Goal: Transaction & Acquisition: Purchase product/service

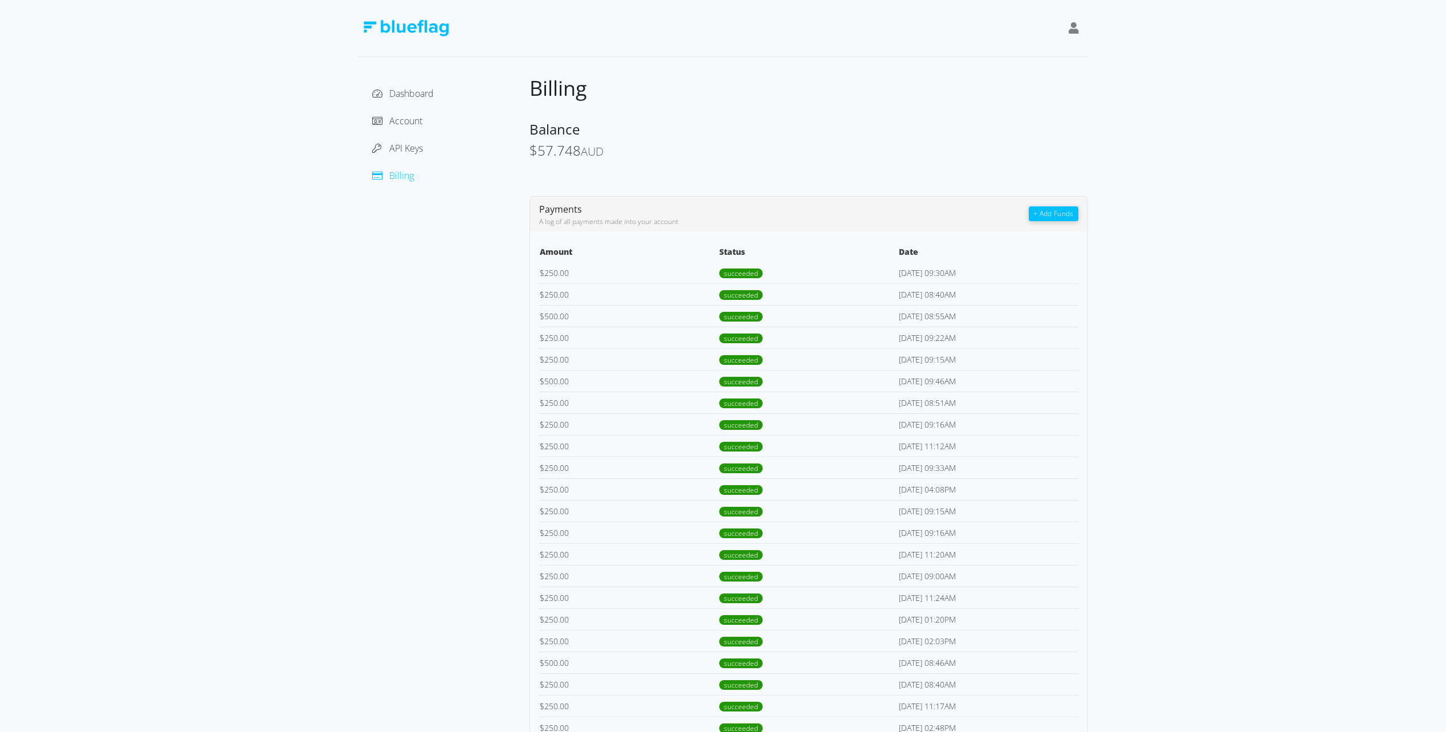
click at [1060, 214] on button "+ Add Funds" at bounding box center [1053, 213] width 49 height 15
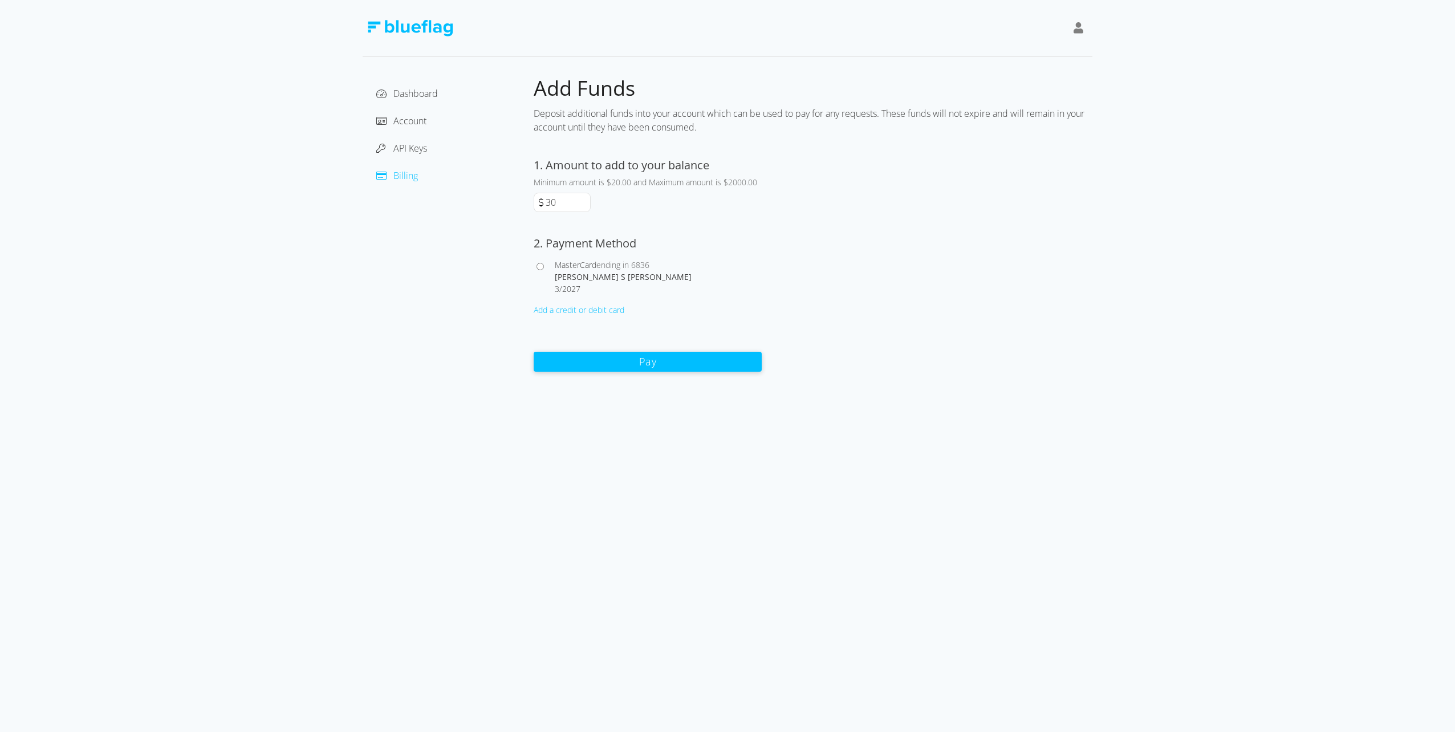
click at [583, 200] on input "30" at bounding box center [566, 202] width 47 height 18
click at [583, 199] on input "40" at bounding box center [566, 202] width 47 height 18
click at [583, 199] on input "50" at bounding box center [566, 202] width 47 height 18
click at [583, 199] on input "60" at bounding box center [566, 202] width 47 height 18
click at [583, 199] on input "70" at bounding box center [566, 202] width 47 height 18
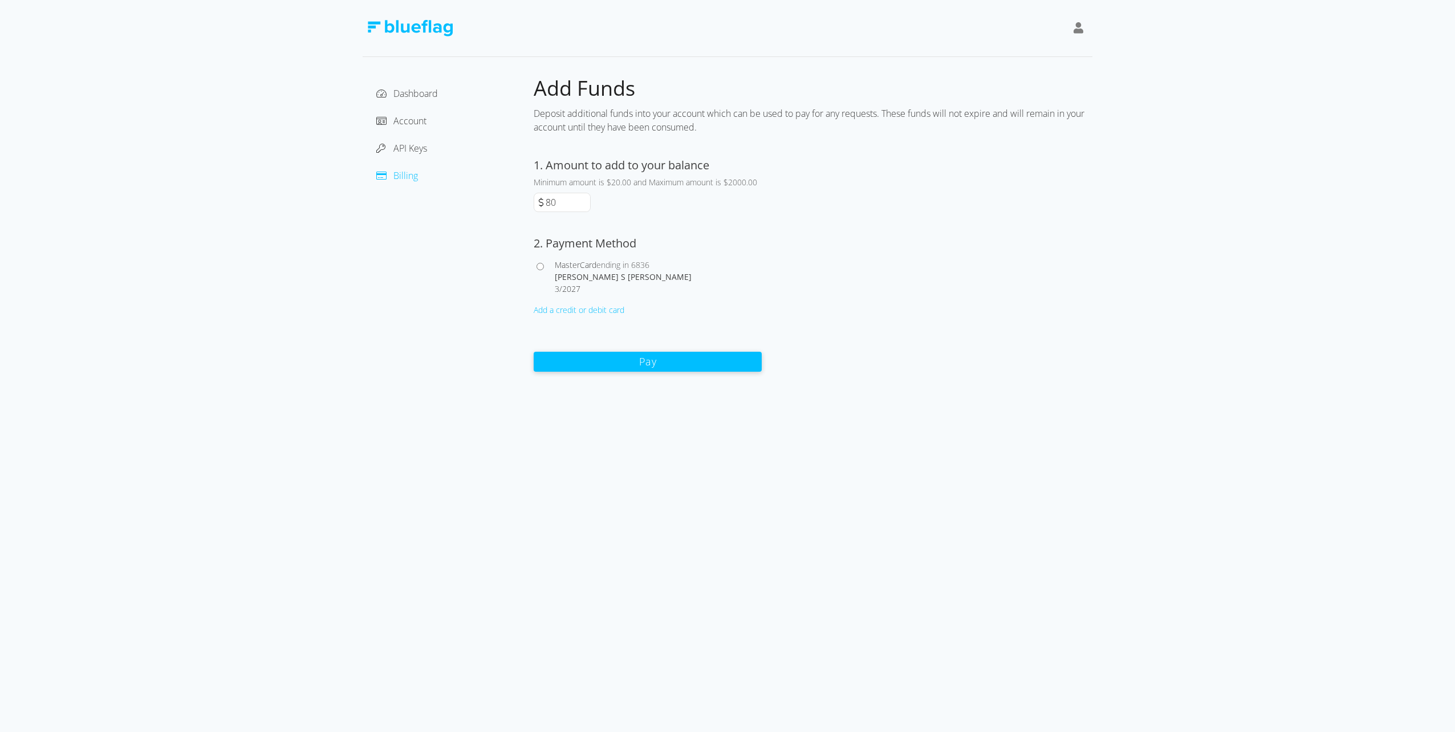
click at [583, 199] on input "80" at bounding box center [566, 202] width 47 height 18
click at [583, 199] on input "90" at bounding box center [566, 202] width 47 height 18
click at [583, 199] on input "100" at bounding box center [566, 202] width 47 height 18
click at [583, 199] on input "110" at bounding box center [566, 202] width 47 height 18
click at [583, 199] on input "120" at bounding box center [566, 202] width 47 height 18
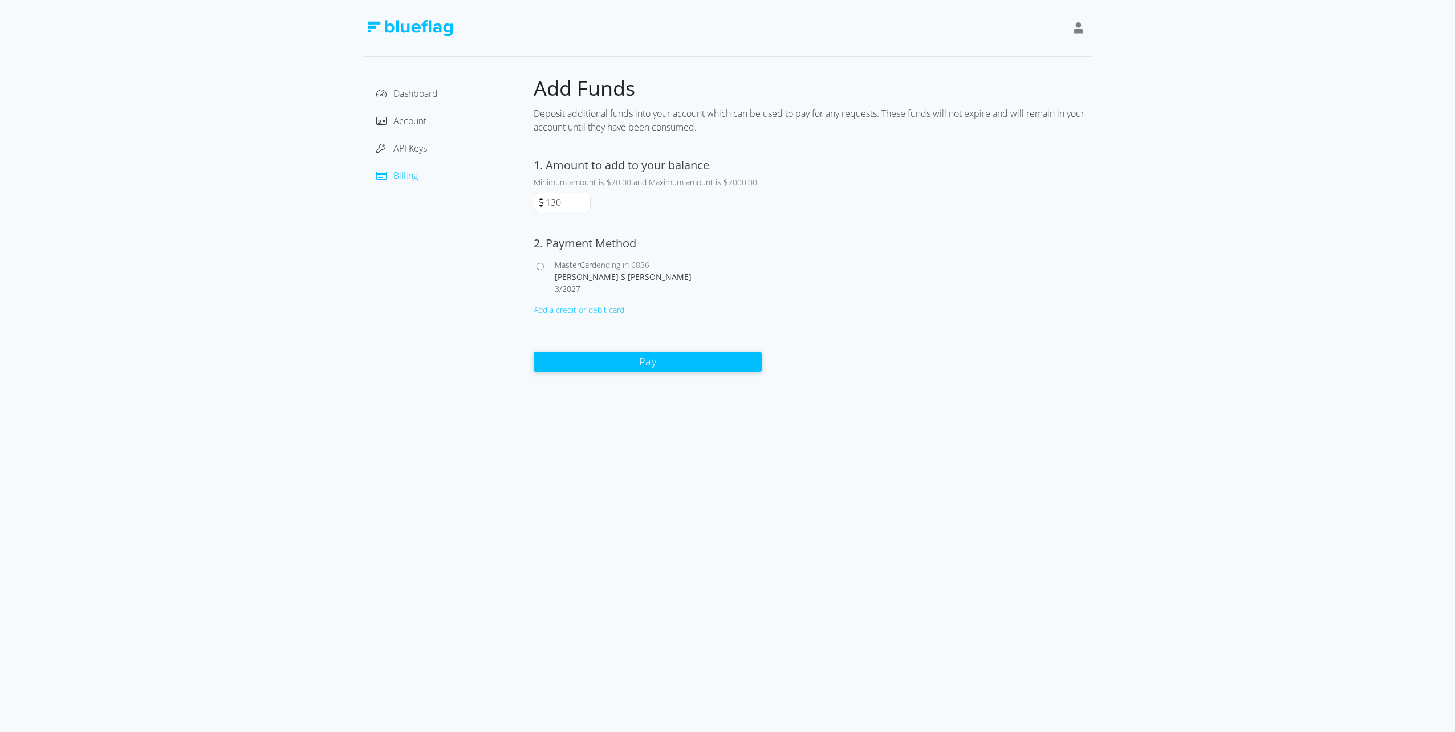
click at [583, 199] on input "130" at bounding box center [566, 202] width 47 height 18
click at [583, 199] on input "140" at bounding box center [566, 202] width 47 height 18
click at [583, 199] on input "150" at bounding box center [566, 202] width 47 height 18
click at [583, 199] on input "160" at bounding box center [566, 202] width 47 height 18
click at [583, 199] on input "170" at bounding box center [566, 202] width 47 height 18
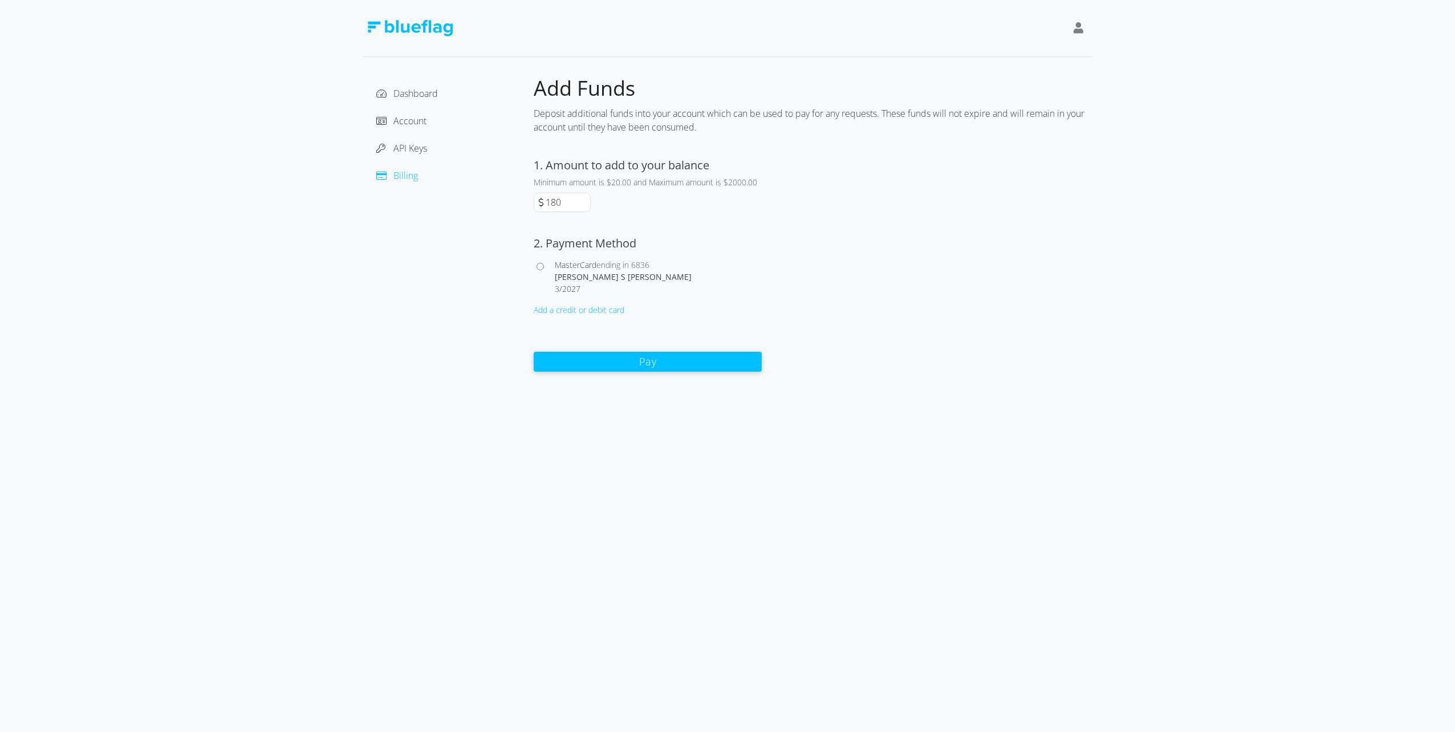
click at [583, 199] on input "180" at bounding box center [566, 202] width 47 height 18
click at [583, 199] on input "190" at bounding box center [566, 202] width 47 height 18
click at [583, 199] on input "200" at bounding box center [566, 202] width 47 height 18
click at [583, 199] on input "210" at bounding box center [566, 202] width 47 height 18
click at [583, 199] on input "220" at bounding box center [566, 202] width 47 height 18
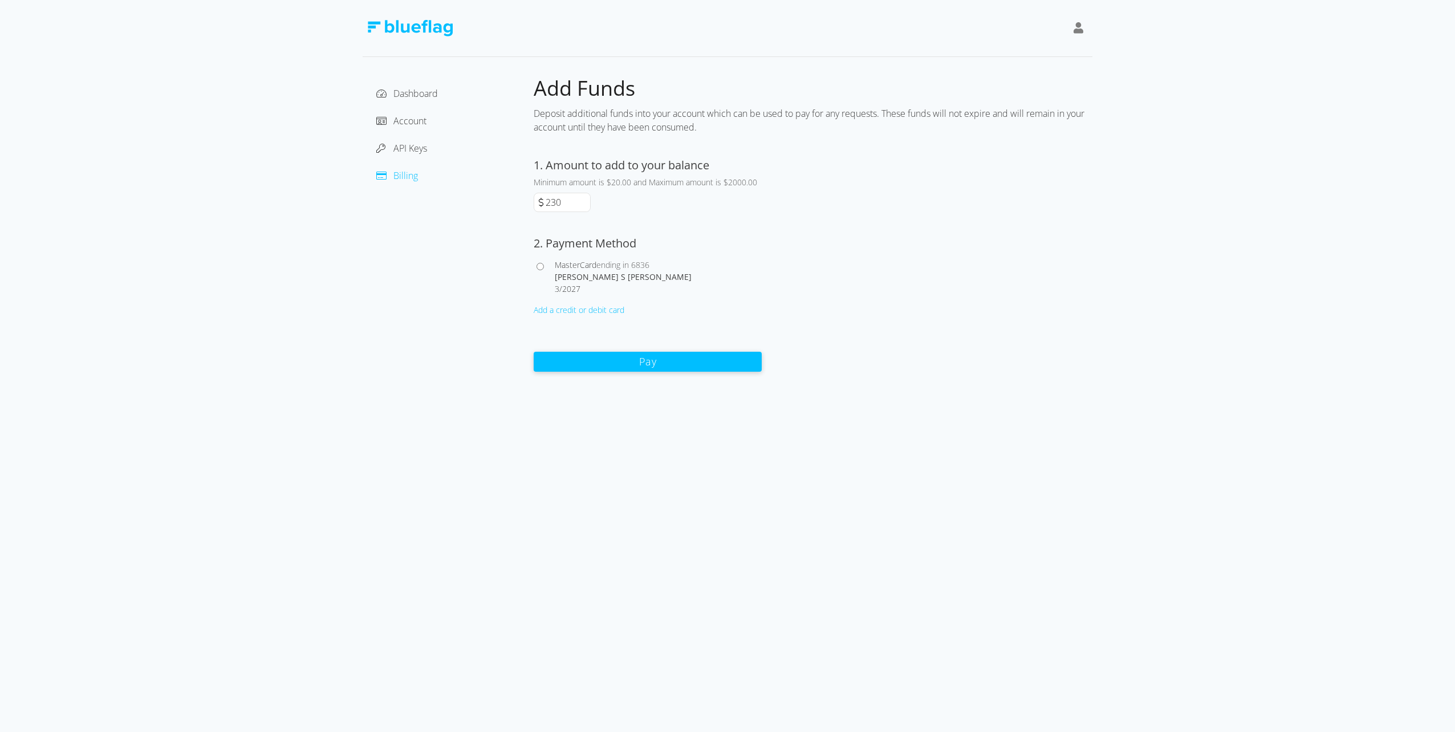
click at [583, 199] on input "230" at bounding box center [566, 202] width 47 height 18
click at [583, 199] on input "240" at bounding box center [566, 202] width 47 height 18
type input "250"
click at [583, 199] on input "250" at bounding box center [566, 202] width 47 height 18
click at [566, 263] on span "MasterCard" at bounding box center [576, 264] width 42 height 11
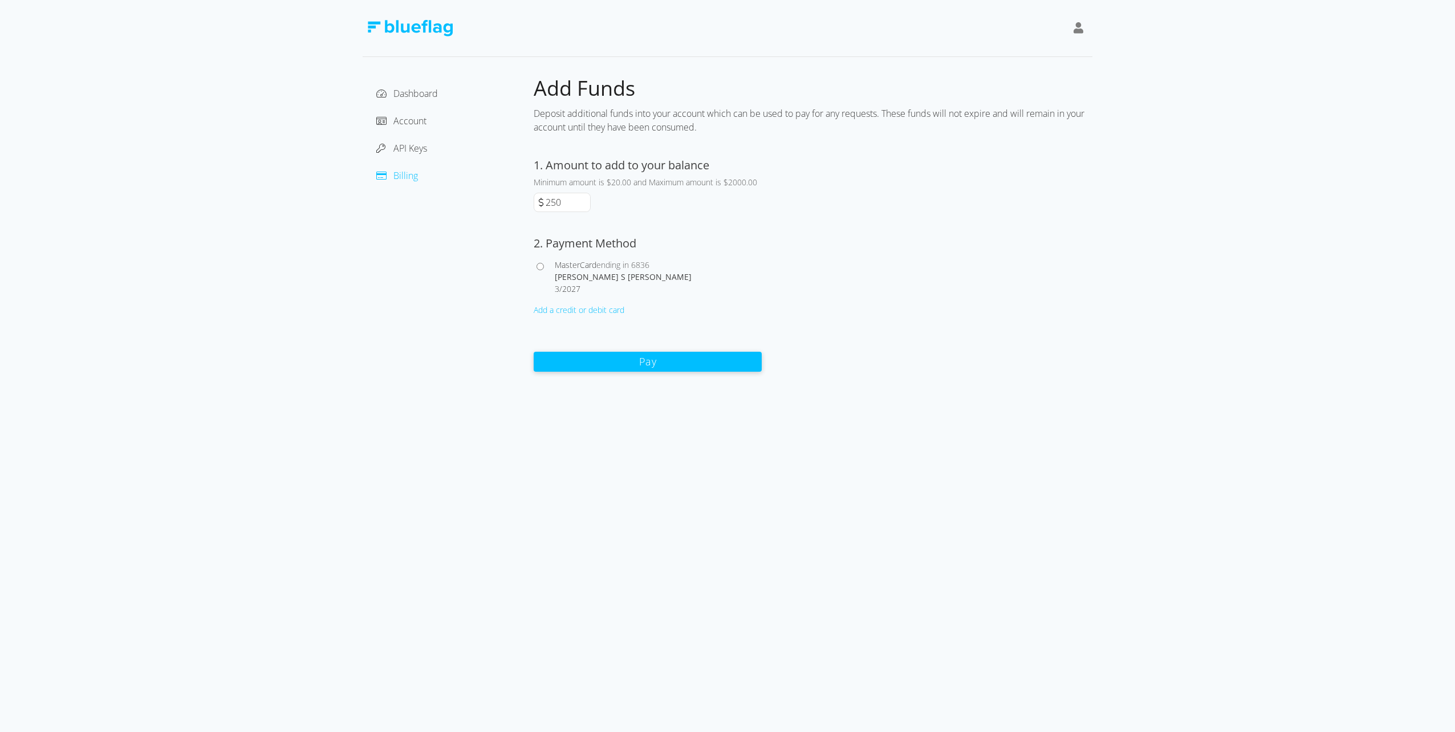
click at [544, 263] on input "MasterCard ending in 6836 [PERSON_NAME] S [PERSON_NAME] 3 / 2027" at bounding box center [539, 266] width 7 height 7
radio input "true"
click at [677, 368] on button "Pay" at bounding box center [647, 361] width 228 height 20
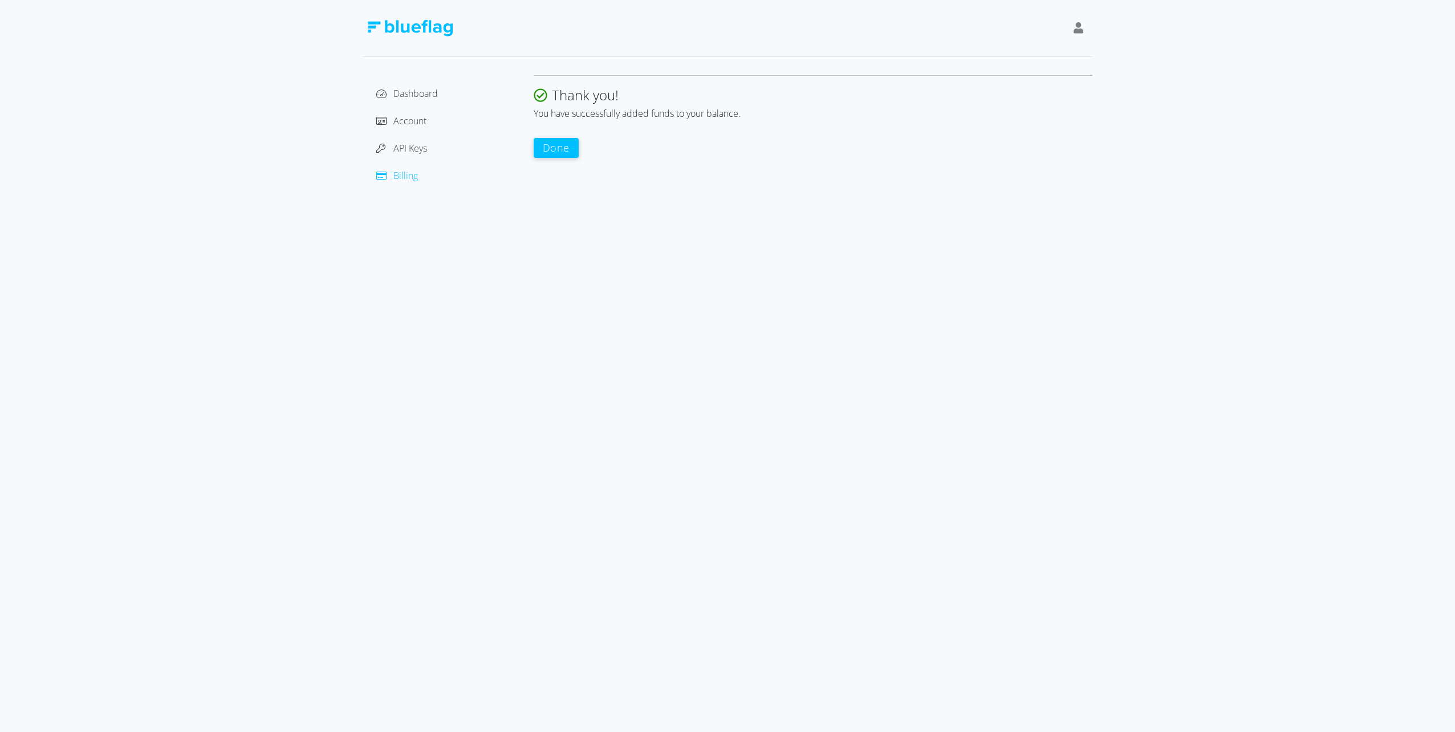
click at [553, 146] on button "Done" at bounding box center [555, 148] width 45 height 20
